Goal: Information Seeking & Learning: Learn about a topic

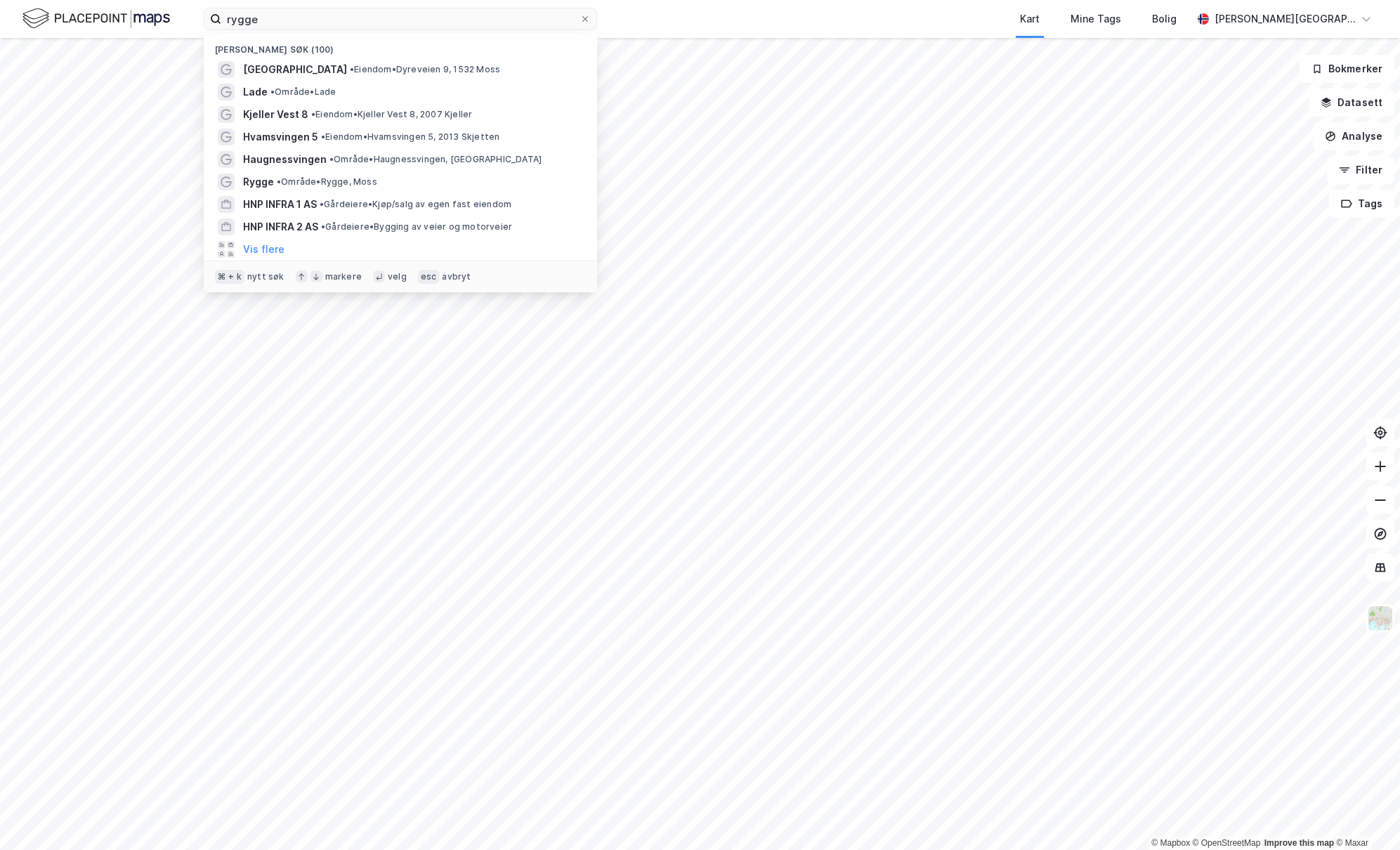
type input "rygge"
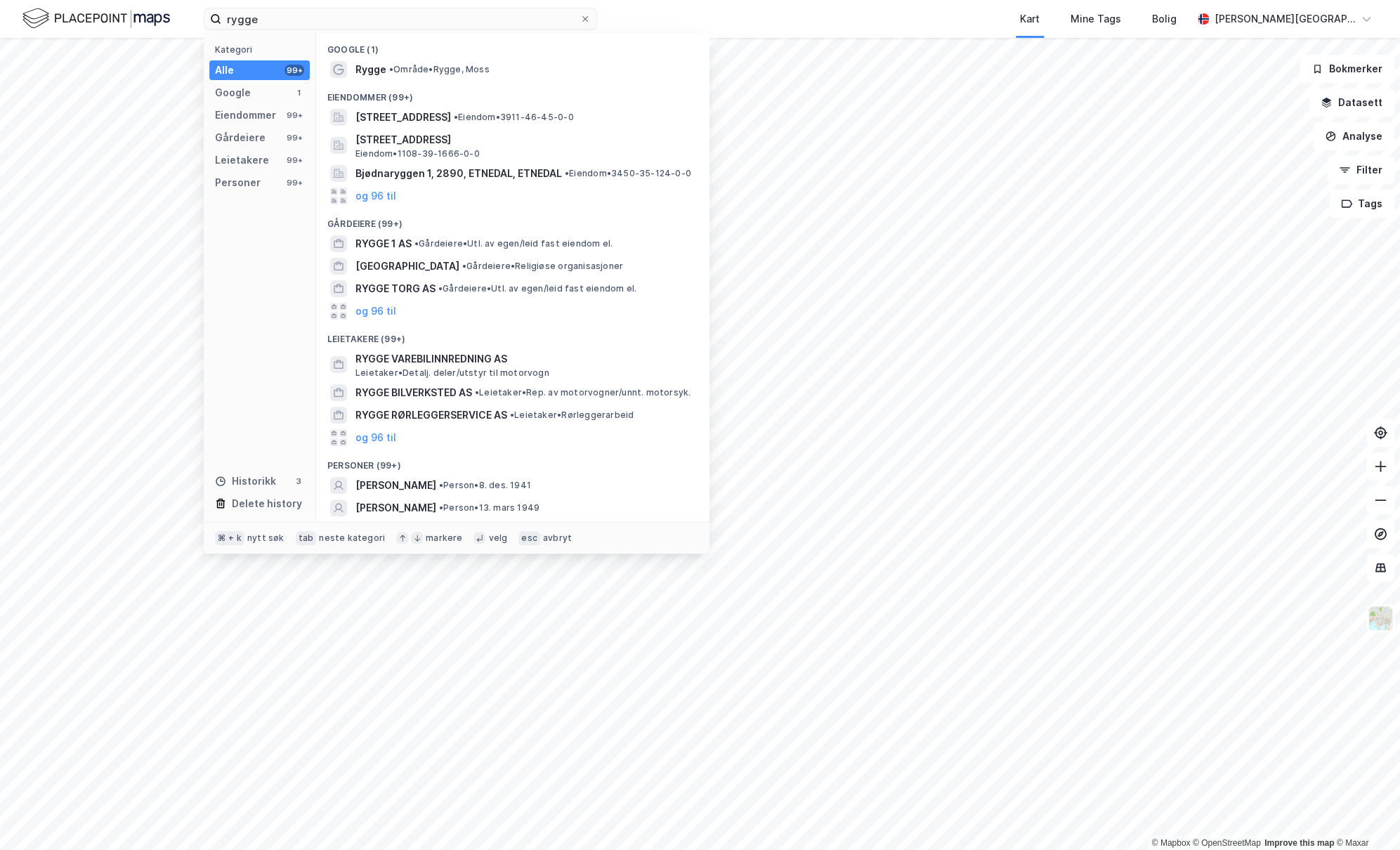
click at [434, 63] on div "Rygge • Område • Rygge, Moss" at bounding box center [525, 70] width 340 height 17
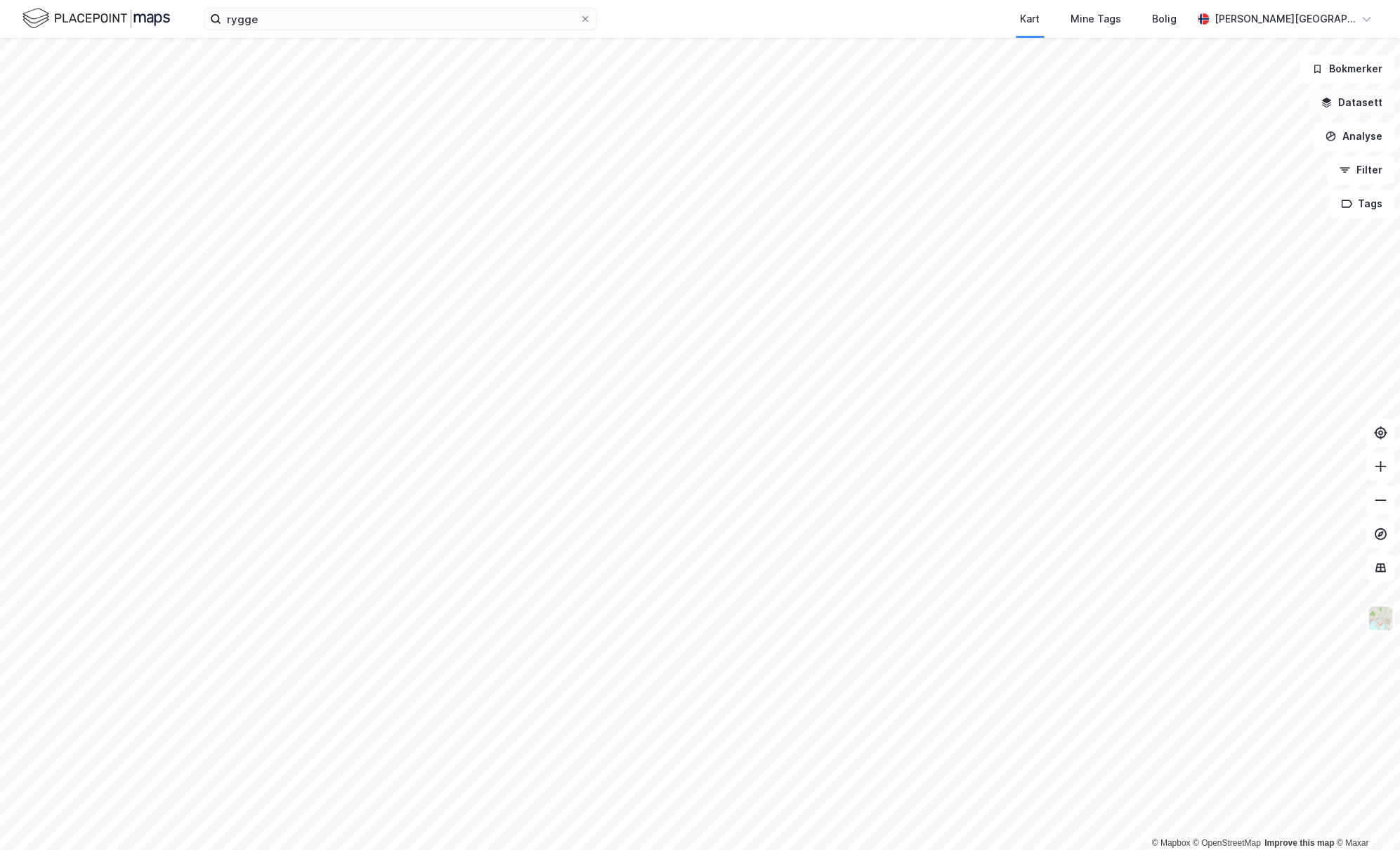
click at [1361, 108] on button "Datasett" at bounding box center [1351, 102] width 85 height 28
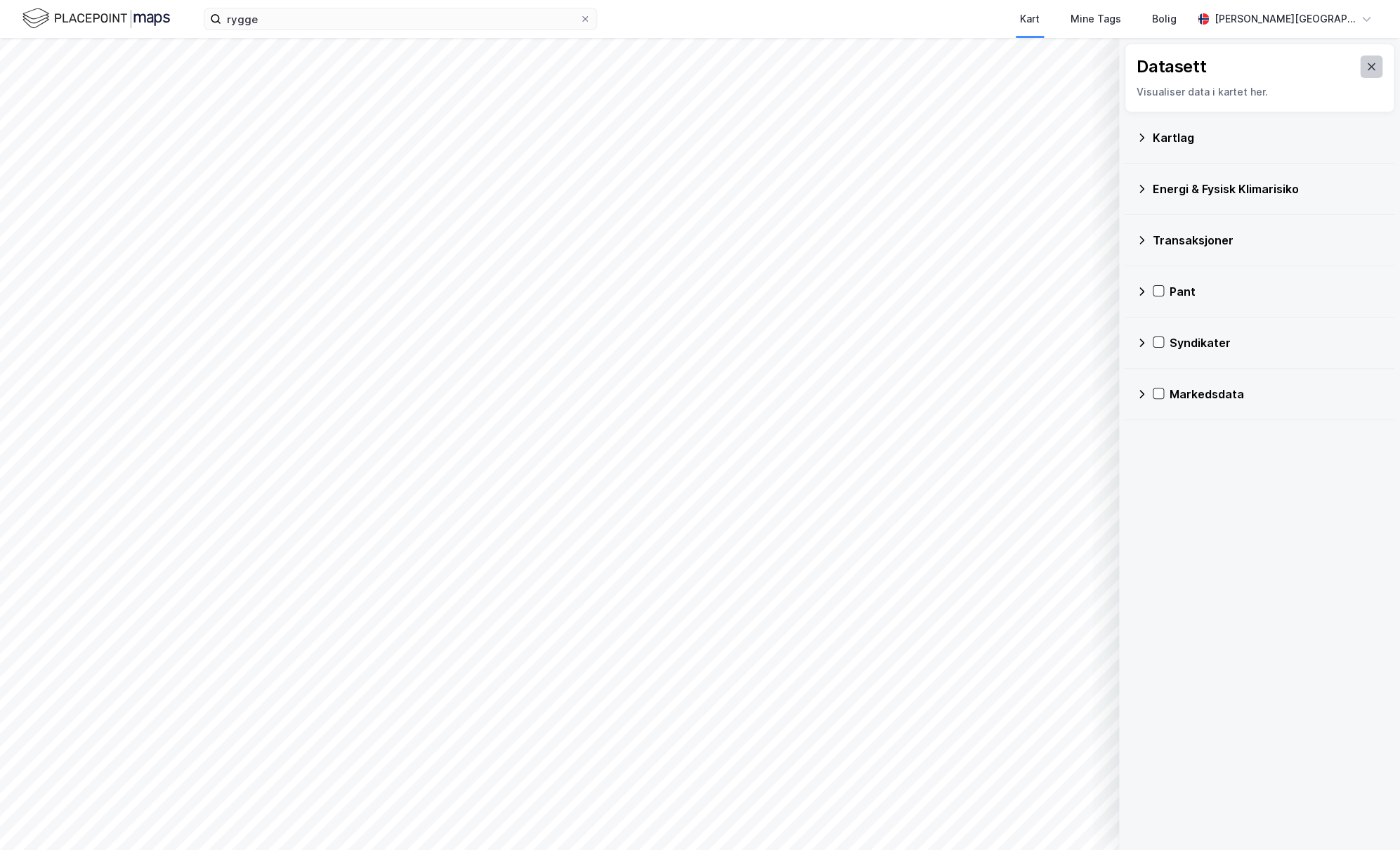
click at [1371, 73] on button at bounding box center [1370, 67] width 22 height 22
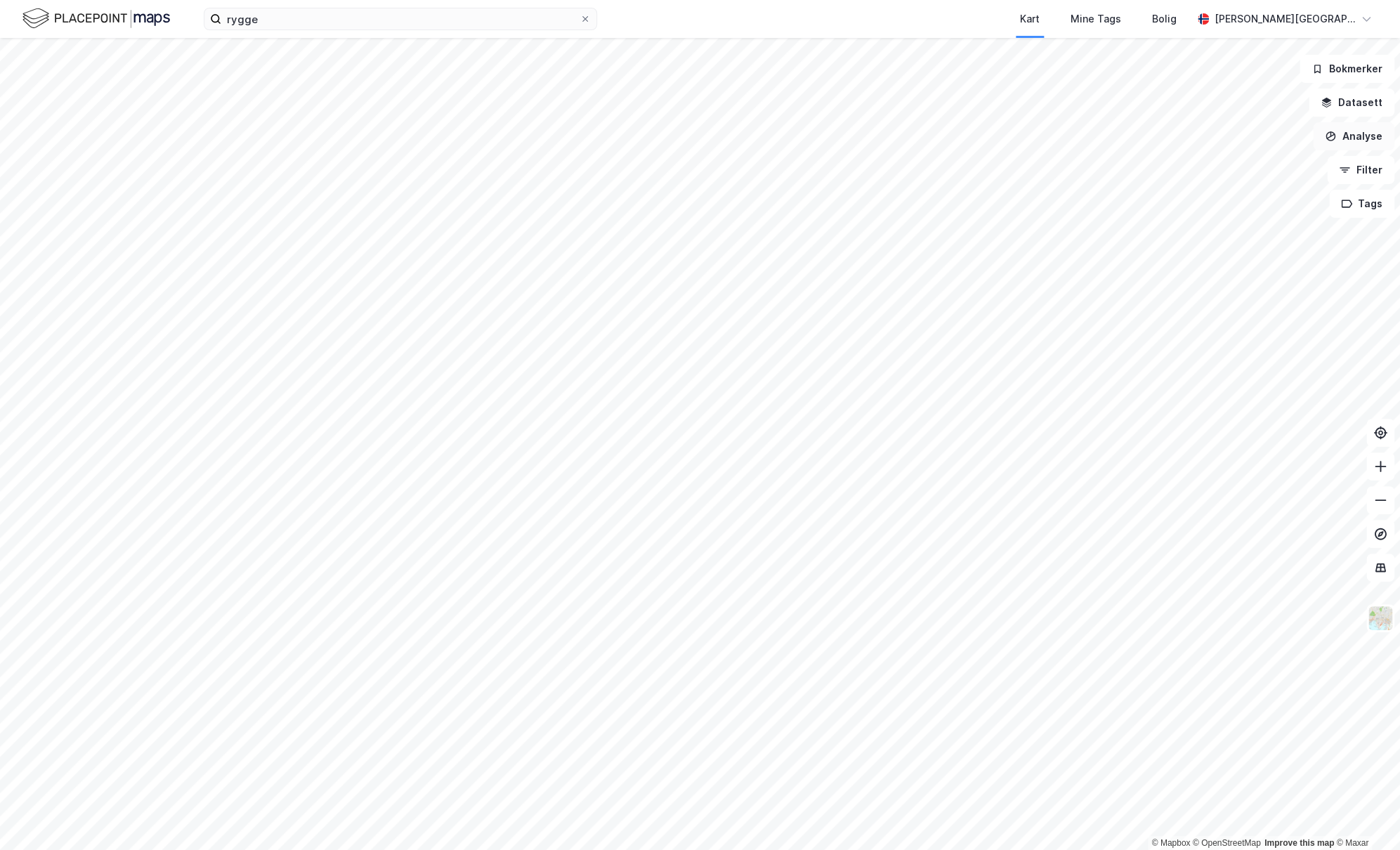
click at [1356, 140] on button "Analyse" at bounding box center [1354, 136] width 82 height 28
click at [1216, 171] on div "Tegn område" at bounding box center [1231, 166] width 122 height 12
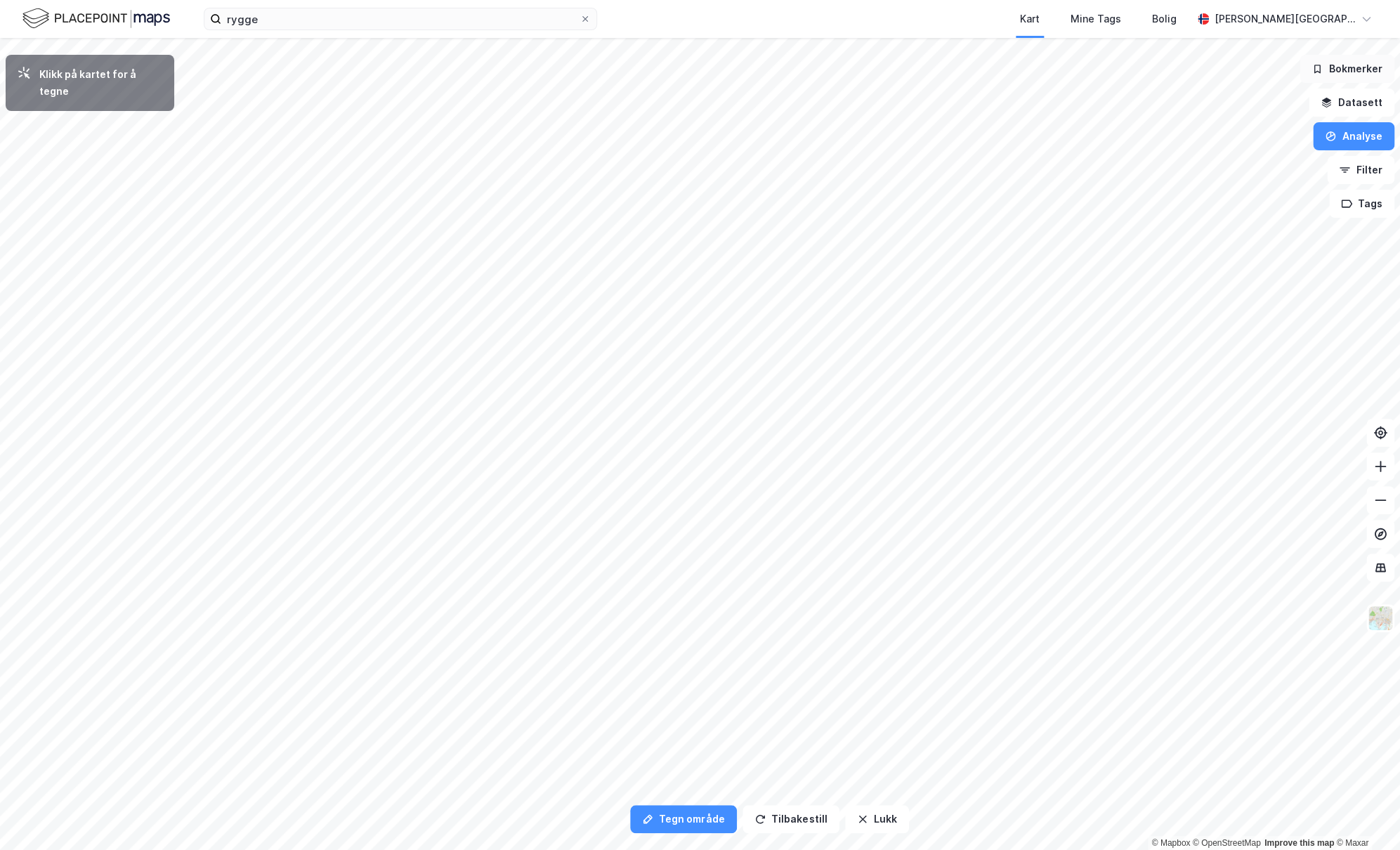
click at [1364, 68] on button "Bokmerker" at bounding box center [1346, 69] width 95 height 28
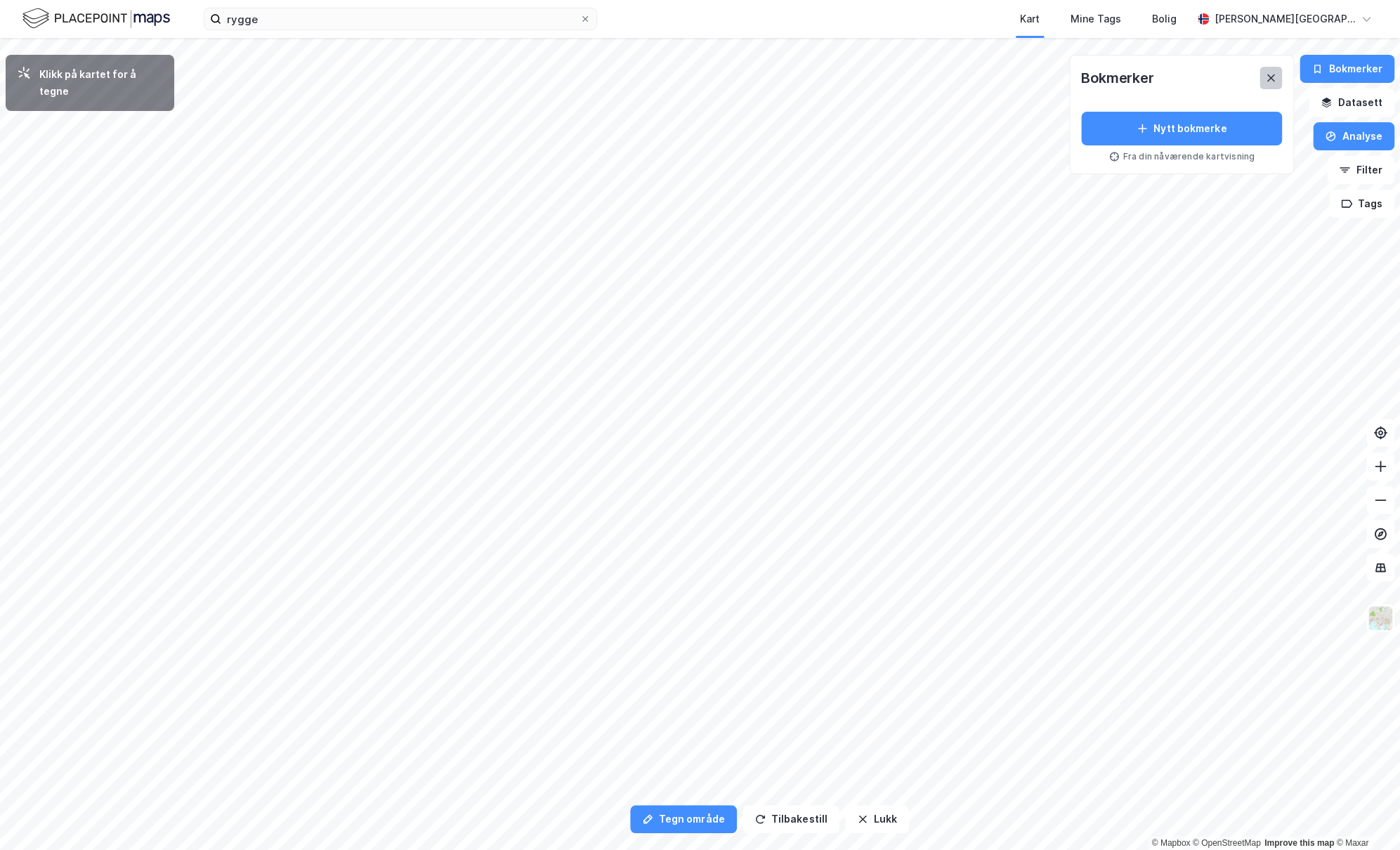
click at [1266, 73] on button at bounding box center [1270, 78] width 22 height 22
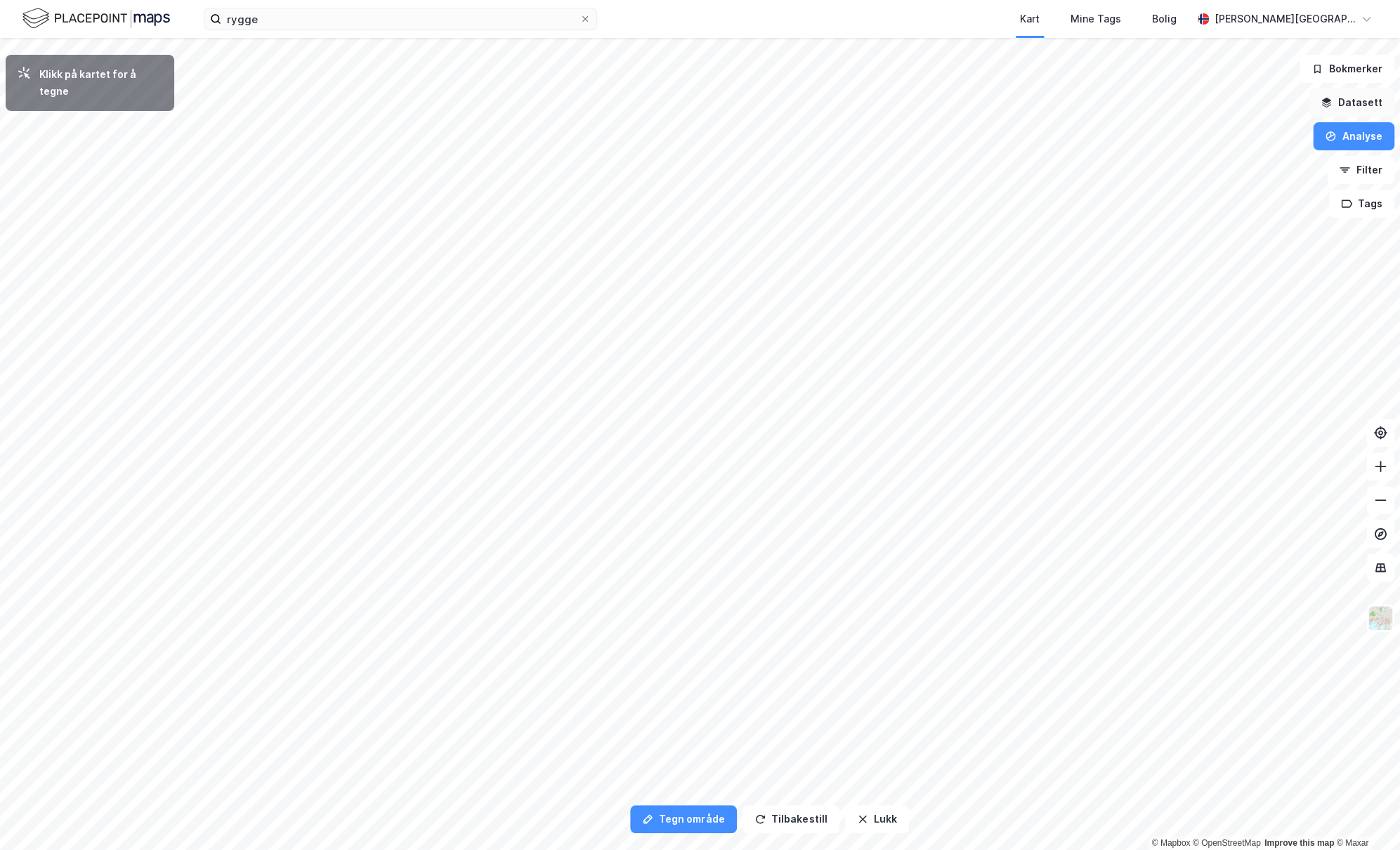
click at [1340, 97] on button "Datasett" at bounding box center [1351, 102] width 85 height 28
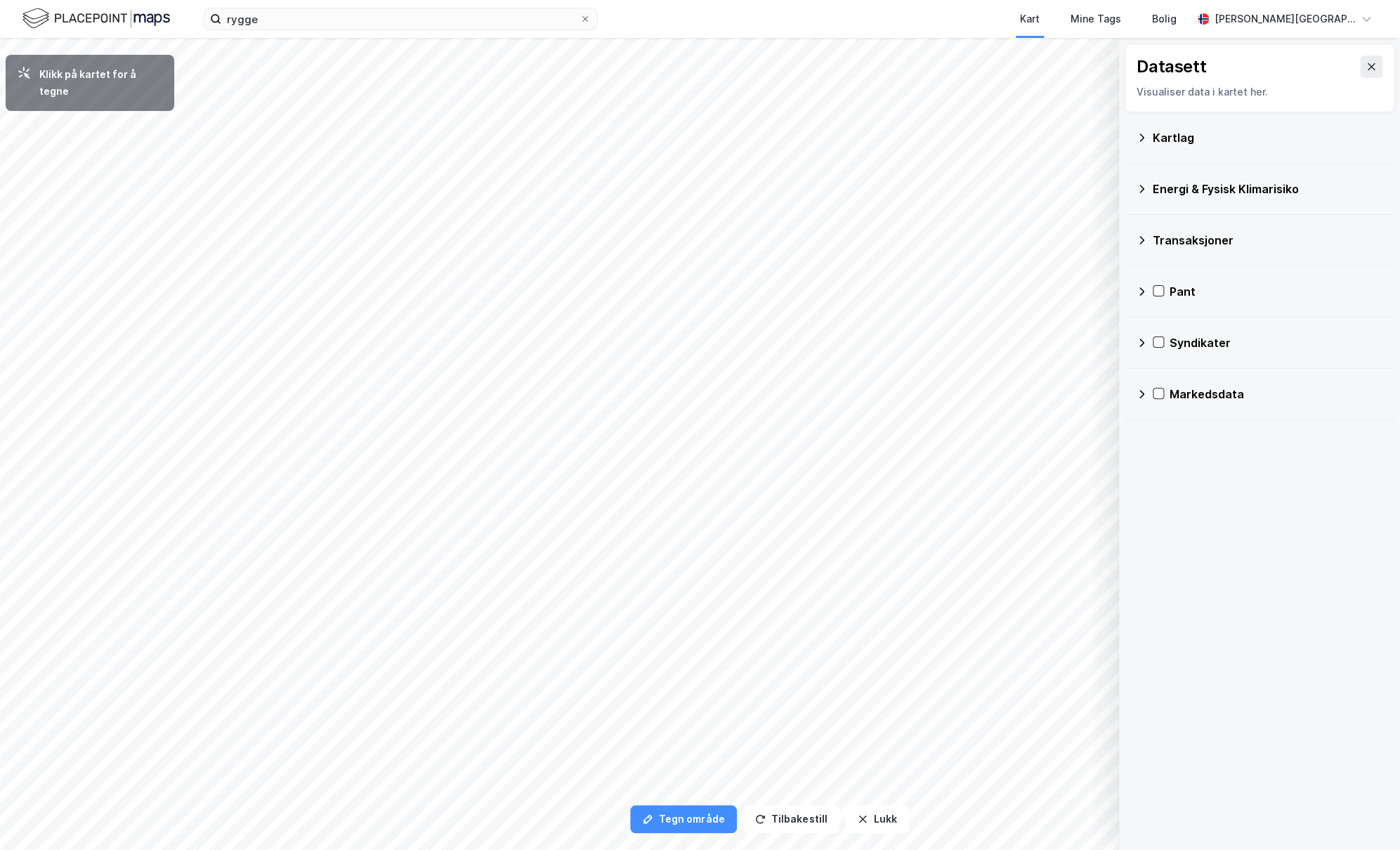
click at [1141, 137] on icon at bounding box center [1141, 137] width 11 height 11
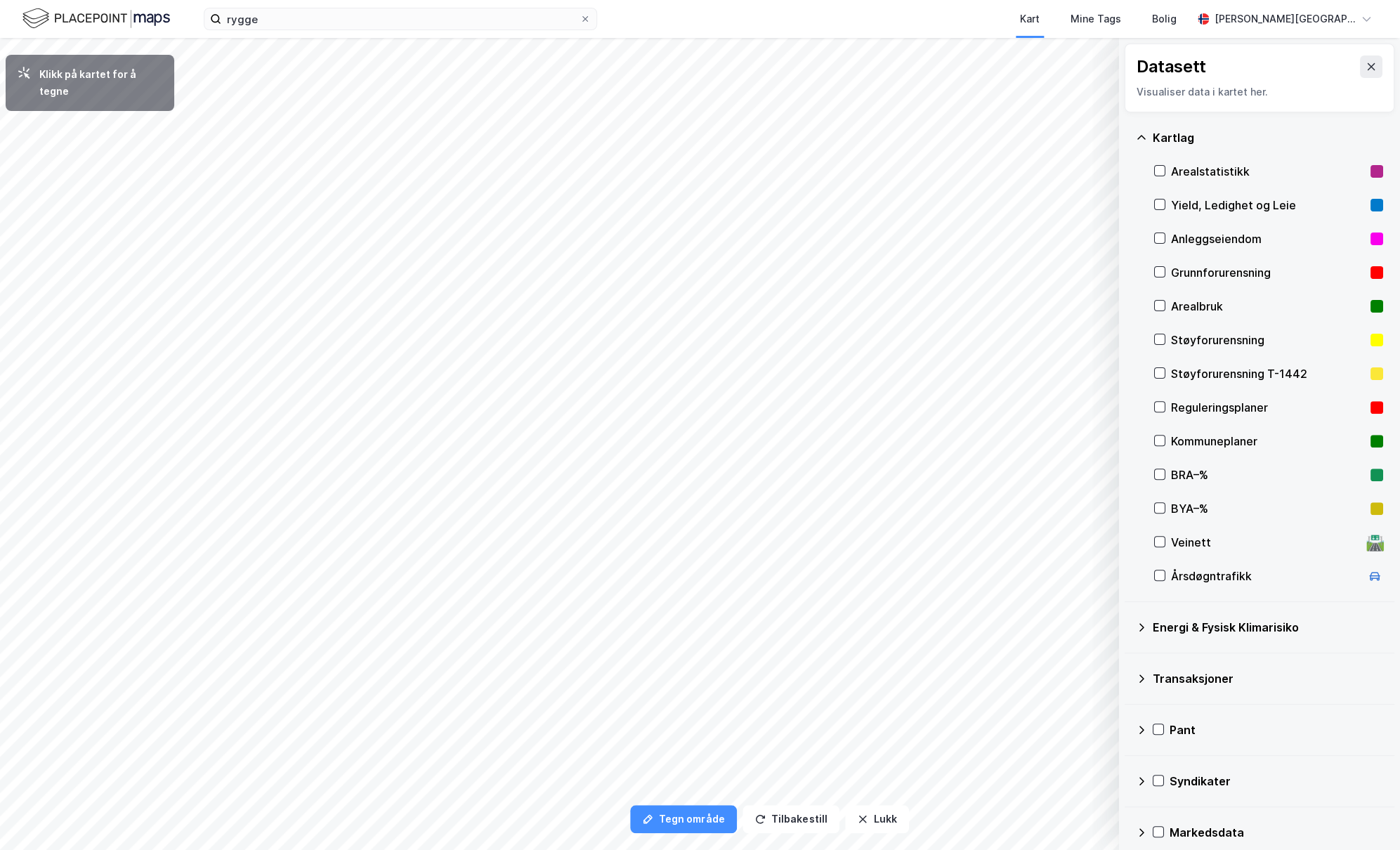
scroll to position [14, 0]
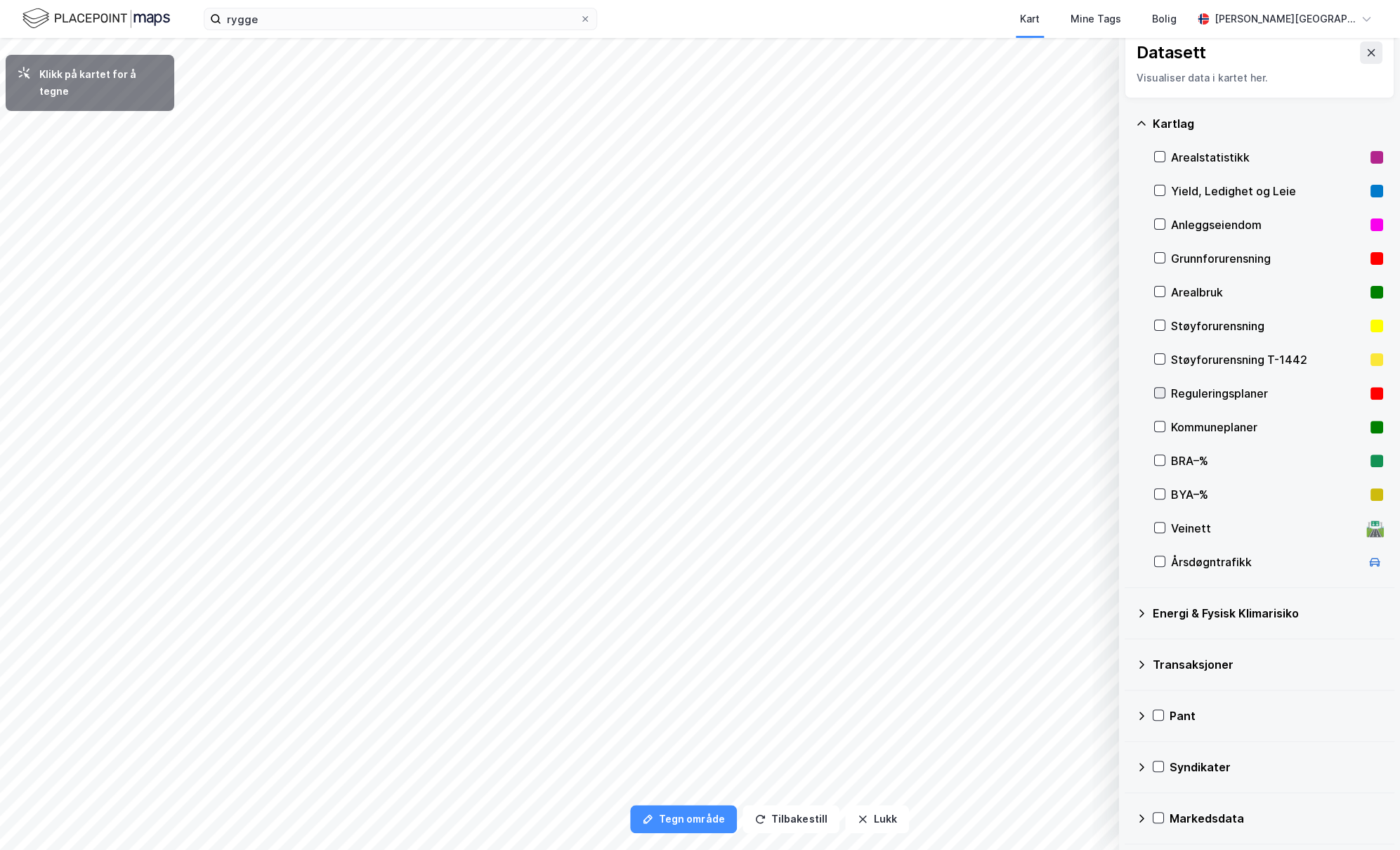
click at [1159, 395] on icon at bounding box center [1160, 392] width 7 height 5
click at [875, 815] on button "Lukk" at bounding box center [876, 818] width 64 height 28
